Goal: Find specific page/section: Find specific page/section

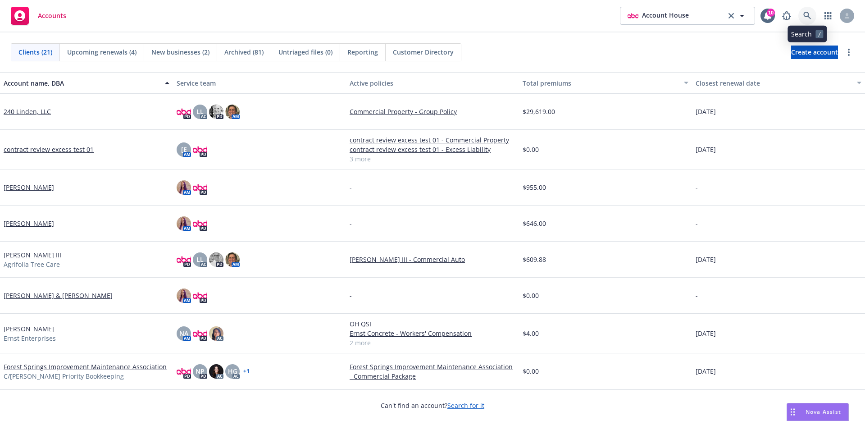
click at [808, 14] on icon at bounding box center [807, 16] width 8 height 8
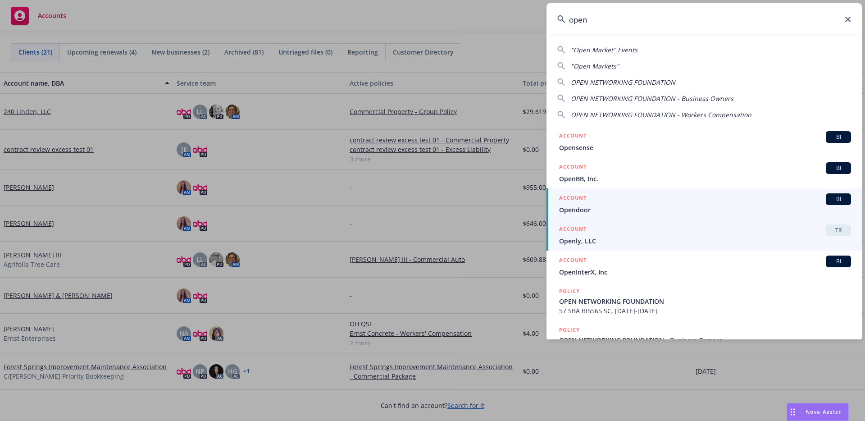
type input "open"
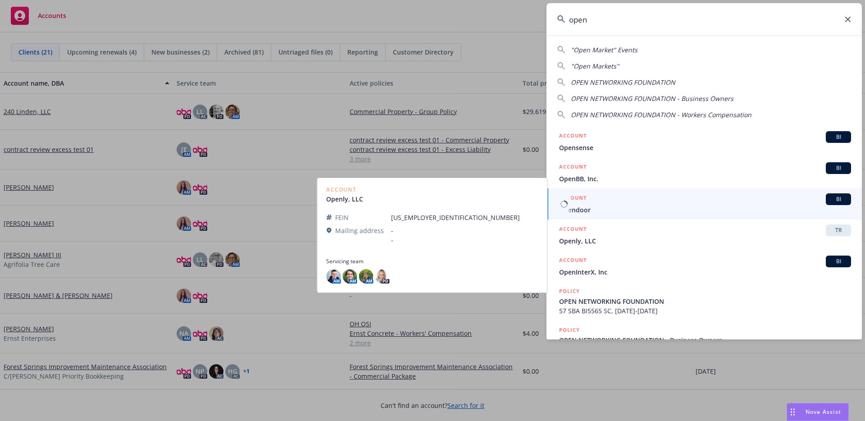
click at [592, 203] on div "ACCOUNT BI" at bounding box center [705, 199] width 292 height 12
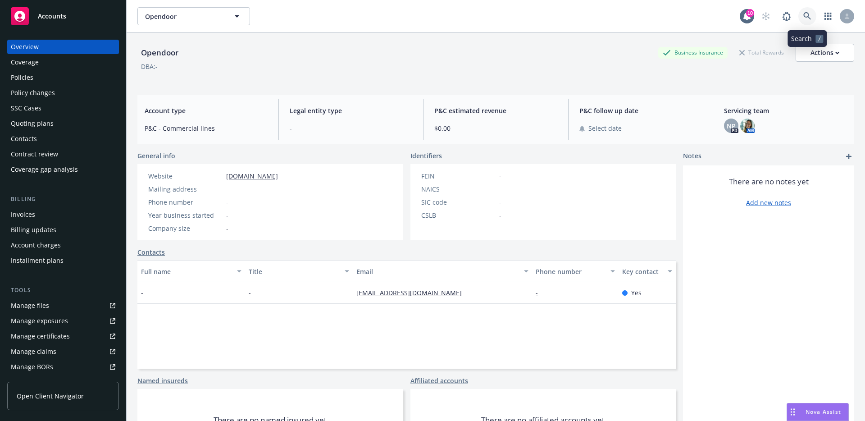
click at [804, 14] on icon at bounding box center [807, 16] width 8 height 8
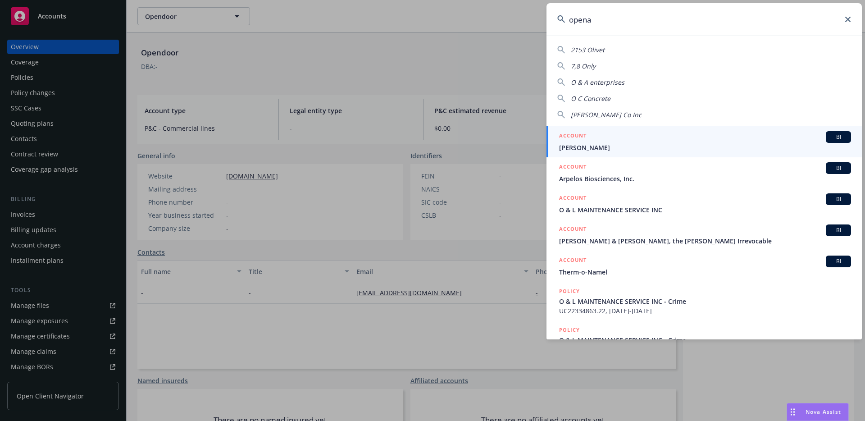
type input "openai"
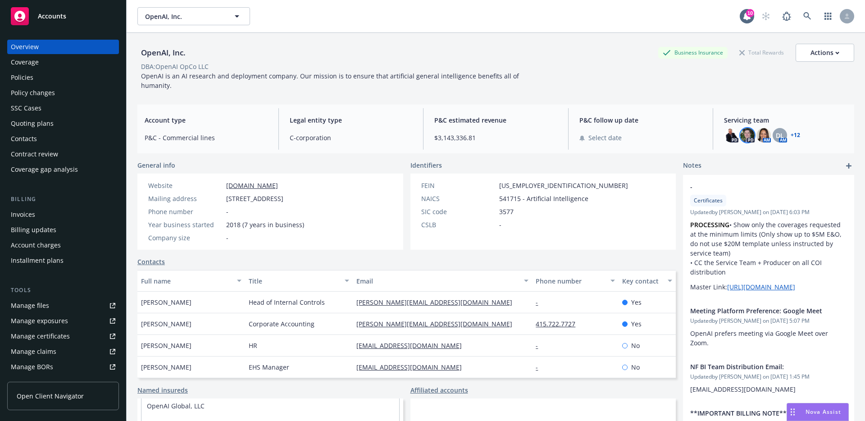
click at [750, 128] on img at bounding box center [747, 135] width 14 height 14
click at [736, 128] on img at bounding box center [731, 135] width 14 height 14
click at [770, 128] on div "PD PD AM DL AM + 12" at bounding box center [785, 135] width 123 height 14
click at [763, 128] on img at bounding box center [763, 135] width 14 height 14
click at [773, 128] on div "DL" at bounding box center [779, 135] width 14 height 14
